Goal: Find specific page/section: Find specific page/section

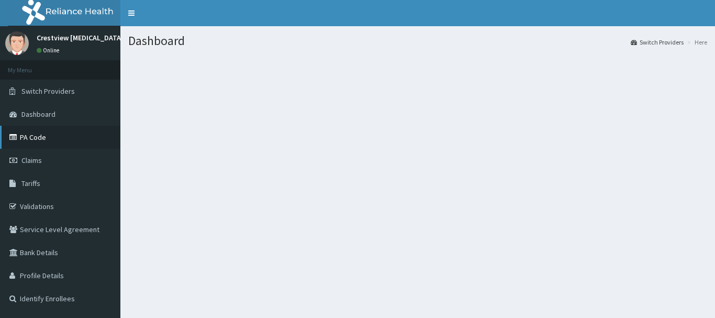
click at [40, 132] on link "PA Code" at bounding box center [60, 137] width 120 height 23
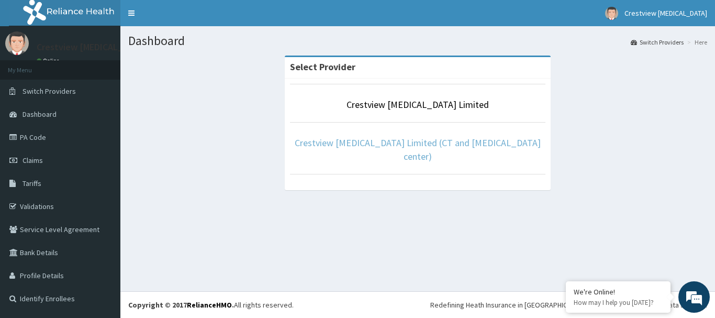
click at [442, 138] on link "Crestview [MEDICAL_DATA] Limited (CT and [MEDICAL_DATA] center)" at bounding box center [418, 150] width 246 height 26
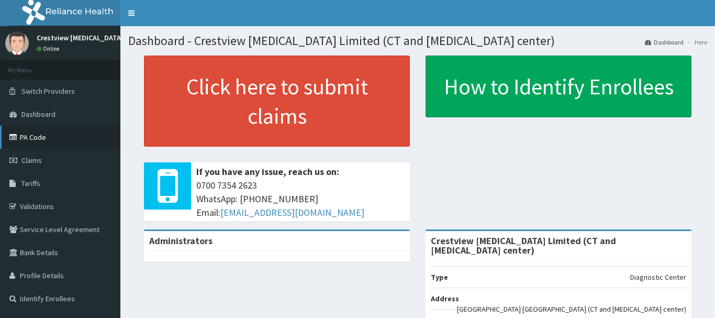
click at [39, 134] on link "PA Code" at bounding box center [60, 137] width 120 height 23
